Goal: Information Seeking & Learning: Check status

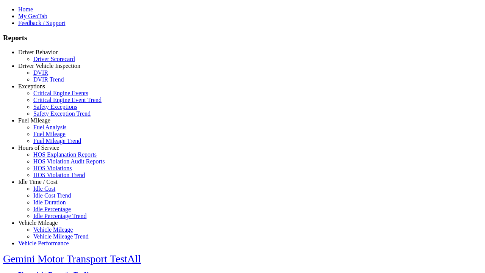
click at [44, 124] on link "Fuel Mileage" at bounding box center [34, 120] width 32 height 6
click at [49, 144] on link "Fuel Mileage Trend" at bounding box center [57, 141] width 48 height 6
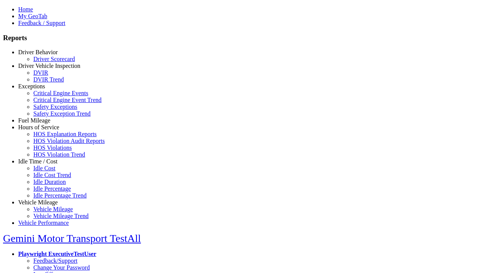
select select "**"
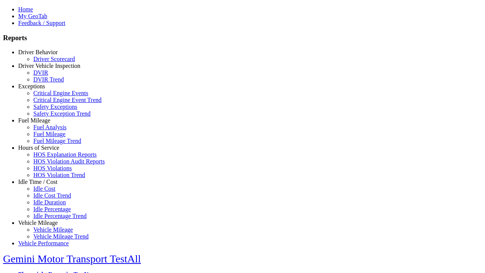
type input "*********"
